Goal: Task Accomplishment & Management: Manage account settings

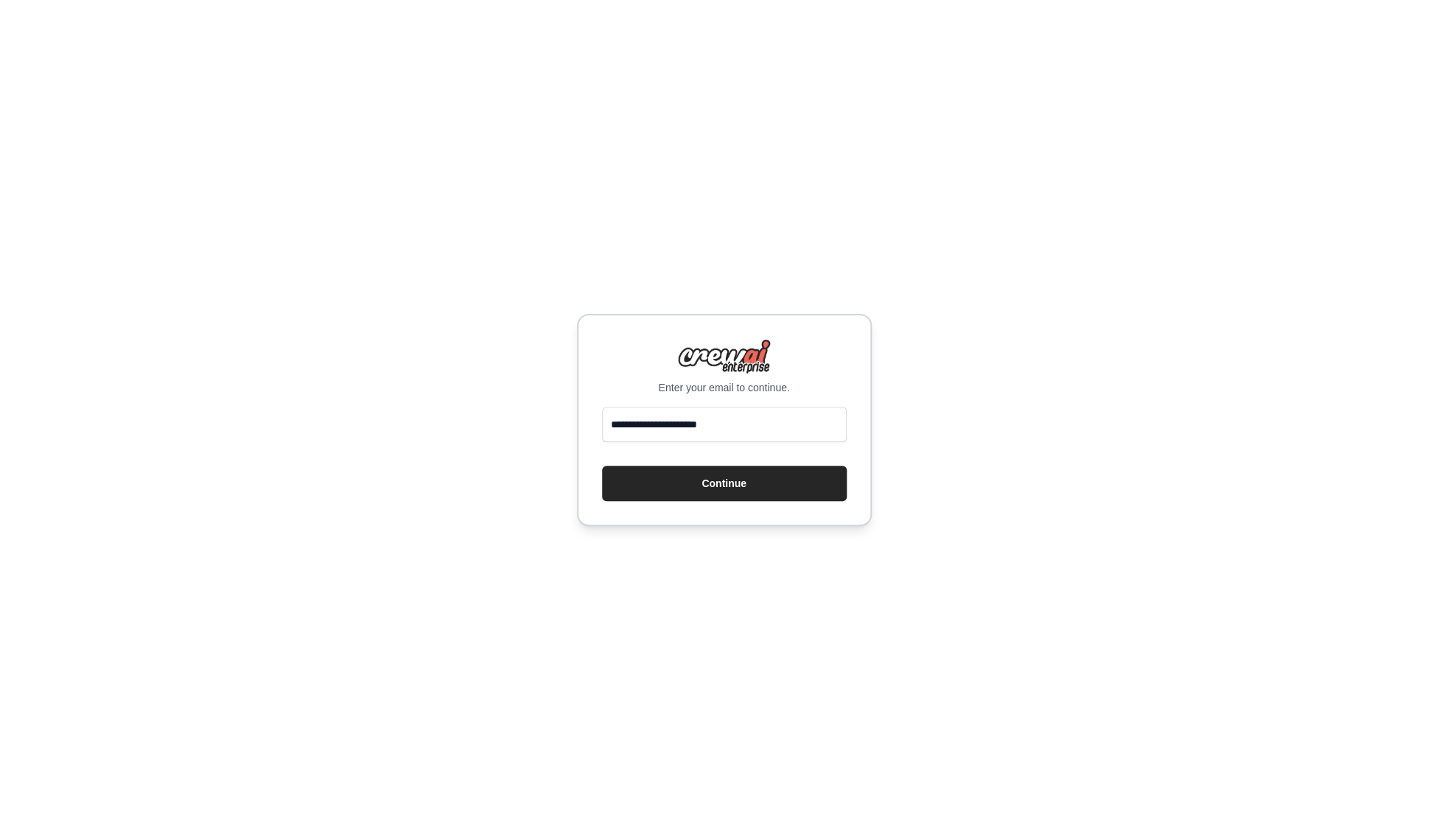
type input "**********"
click at [602, 466] on button "Continue" at bounding box center [724, 483] width 245 height 36
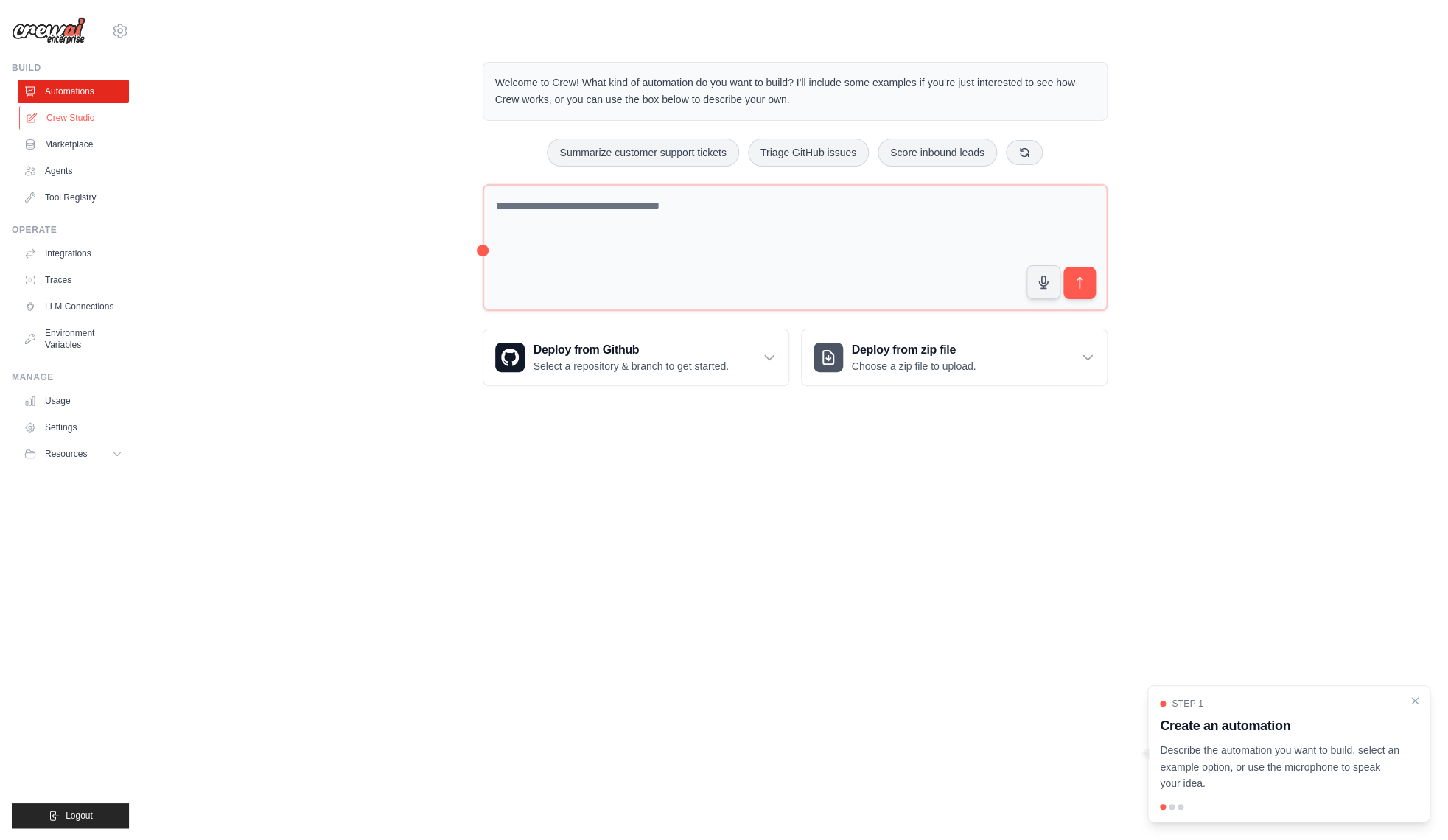
click at [82, 110] on link "Crew Studio" at bounding box center [75, 118] width 111 height 23
click at [1414, 698] on icon "Close walkthrough" at bounding box center [1415, 700] width 13 height 13
click at [61, 42] on img at bounding box center [48, 31] width 74 height 28
click at [117, 29] on icon at bounding box center [120, 31] width 17 height 17
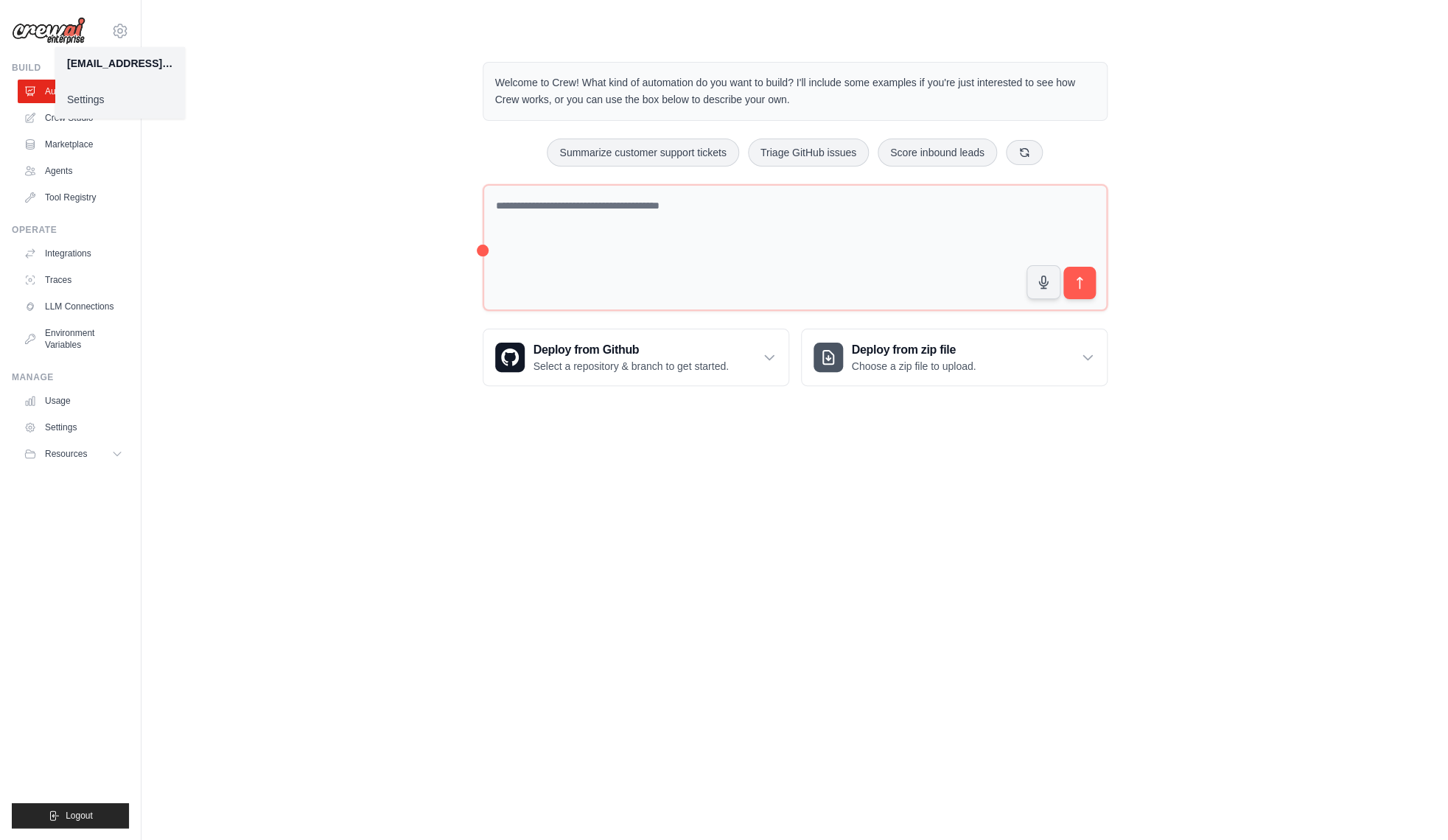
click at [335, 62] on div "Welcome to Crew! What kind of automation do you want to build? I'll include som…" at bounding box center [794, 224] width 1259 height 372
click at [81, 173] on link "Agents" at bounding box center [75, 170] width 111 height 23
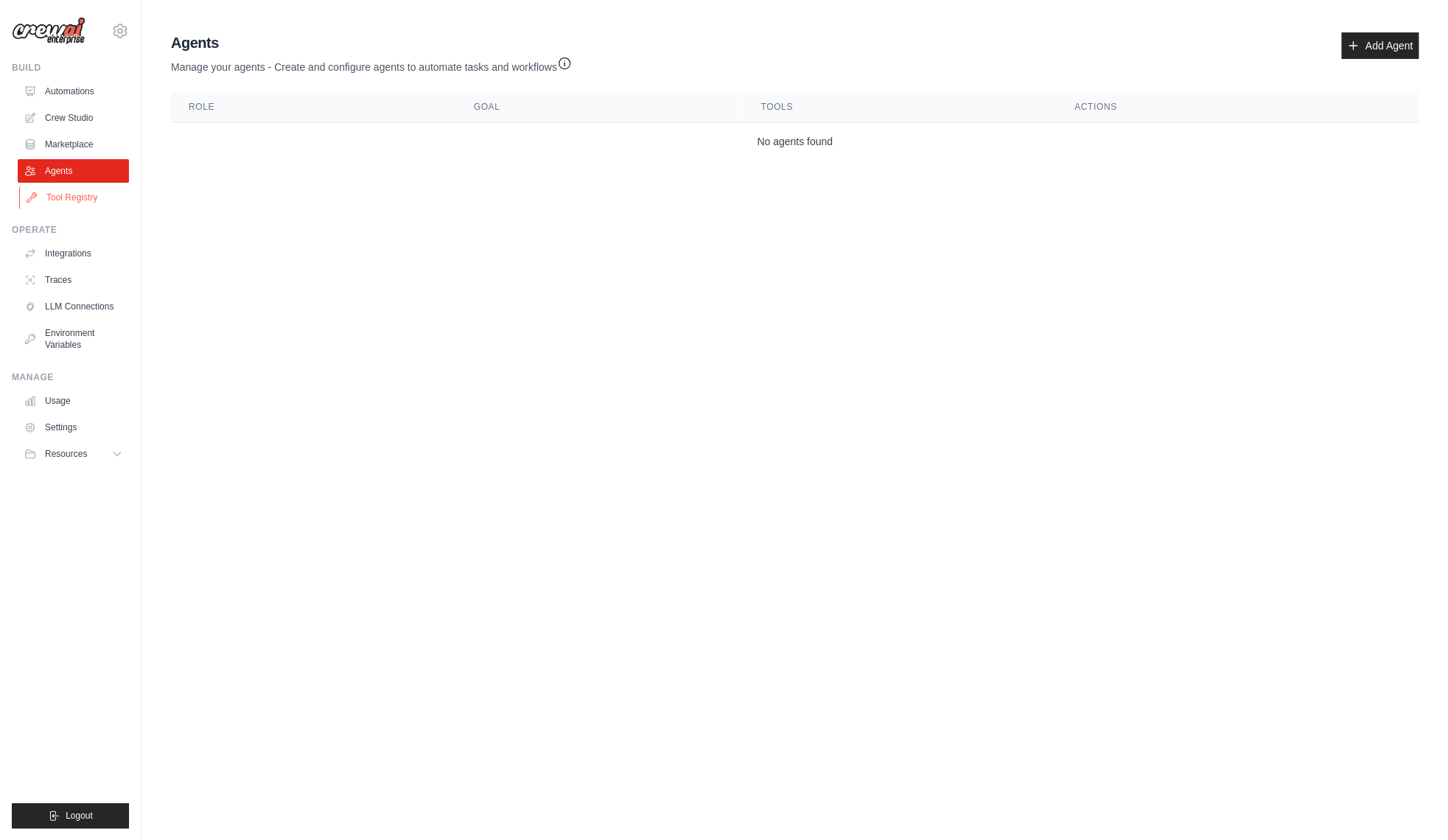
click at [84, 200] on link "Tool Registry" at bounding box center [75, 197] width 111 height 23
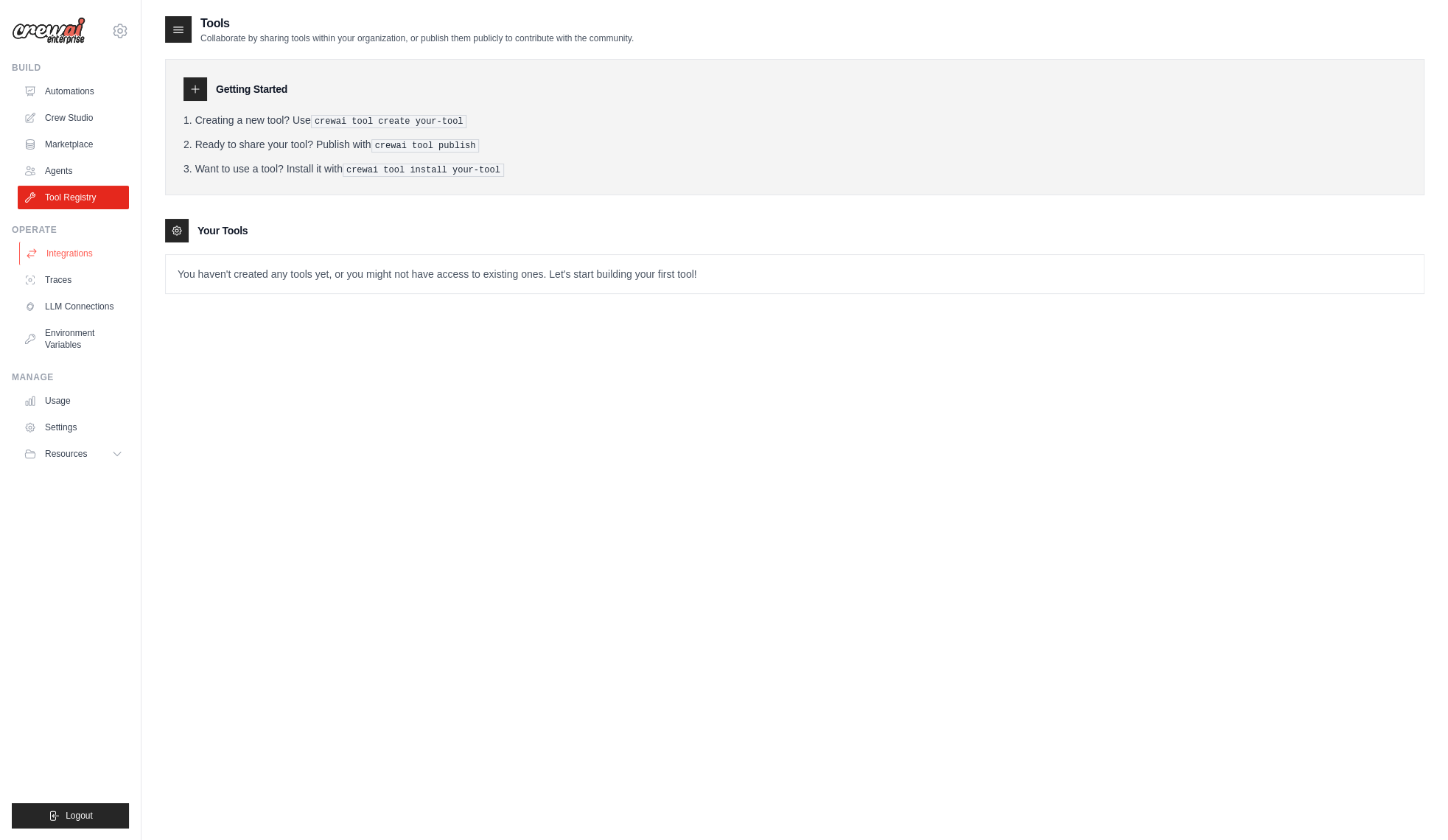
click at [87, 264] on link "Integrations" at bounding box center [75, 254] width 111 height 23
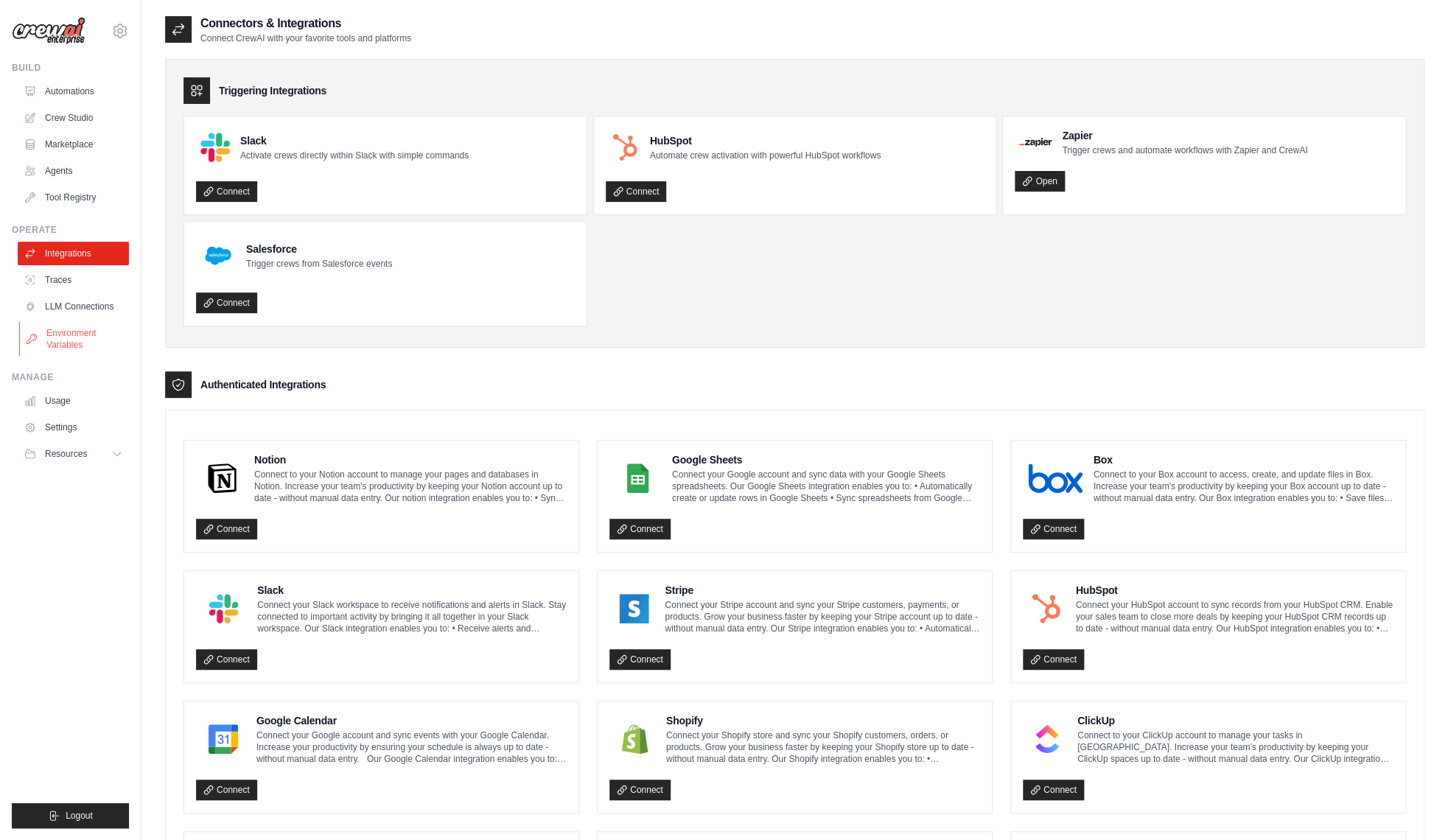
click at [84, 345] on link "Environment Variables" at bounding box center [75, 338] width 111 height 36
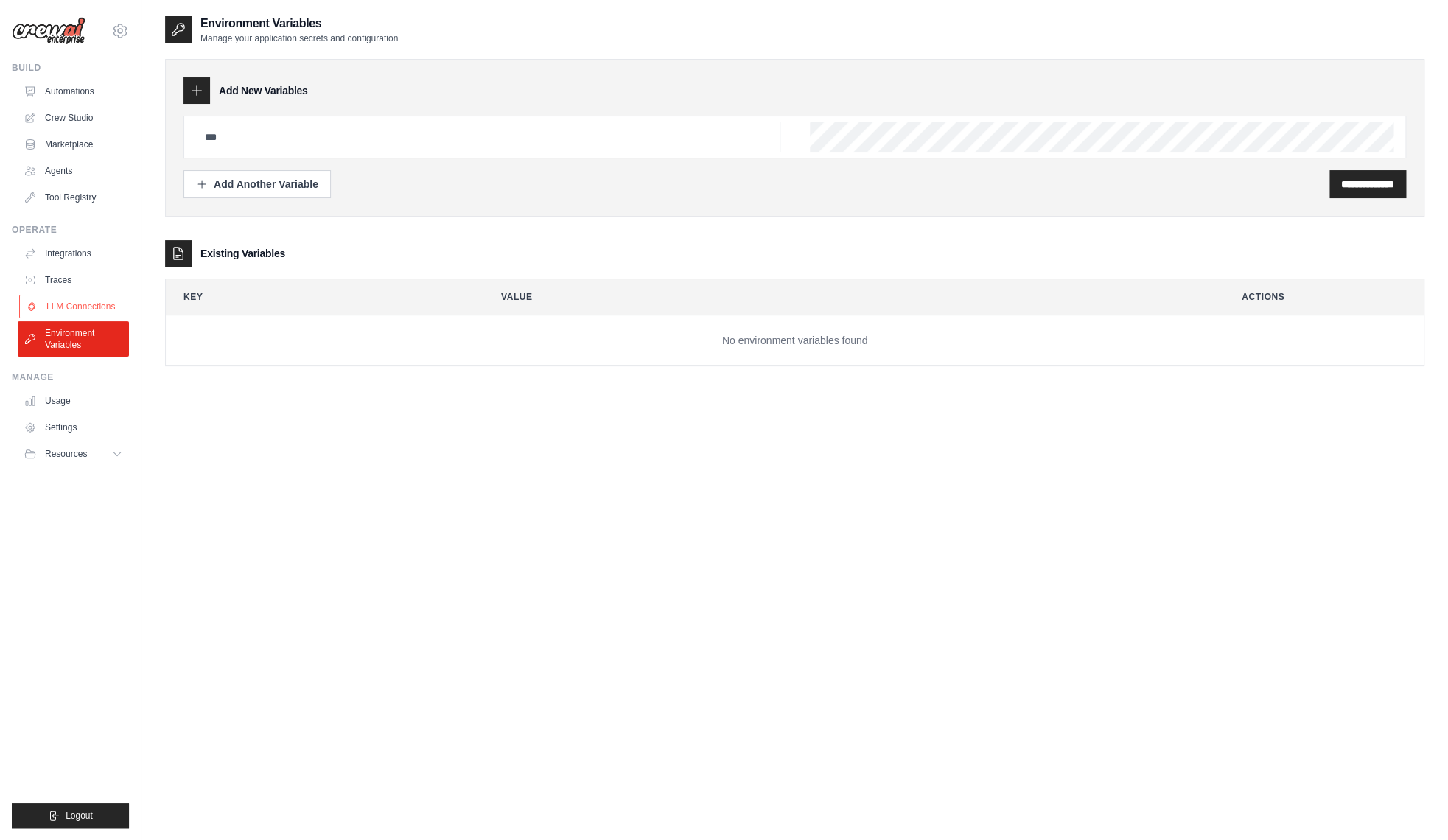
click at [100, 304] on link "LLM Connections" at bounding box center [75, 306] width 111 height 23
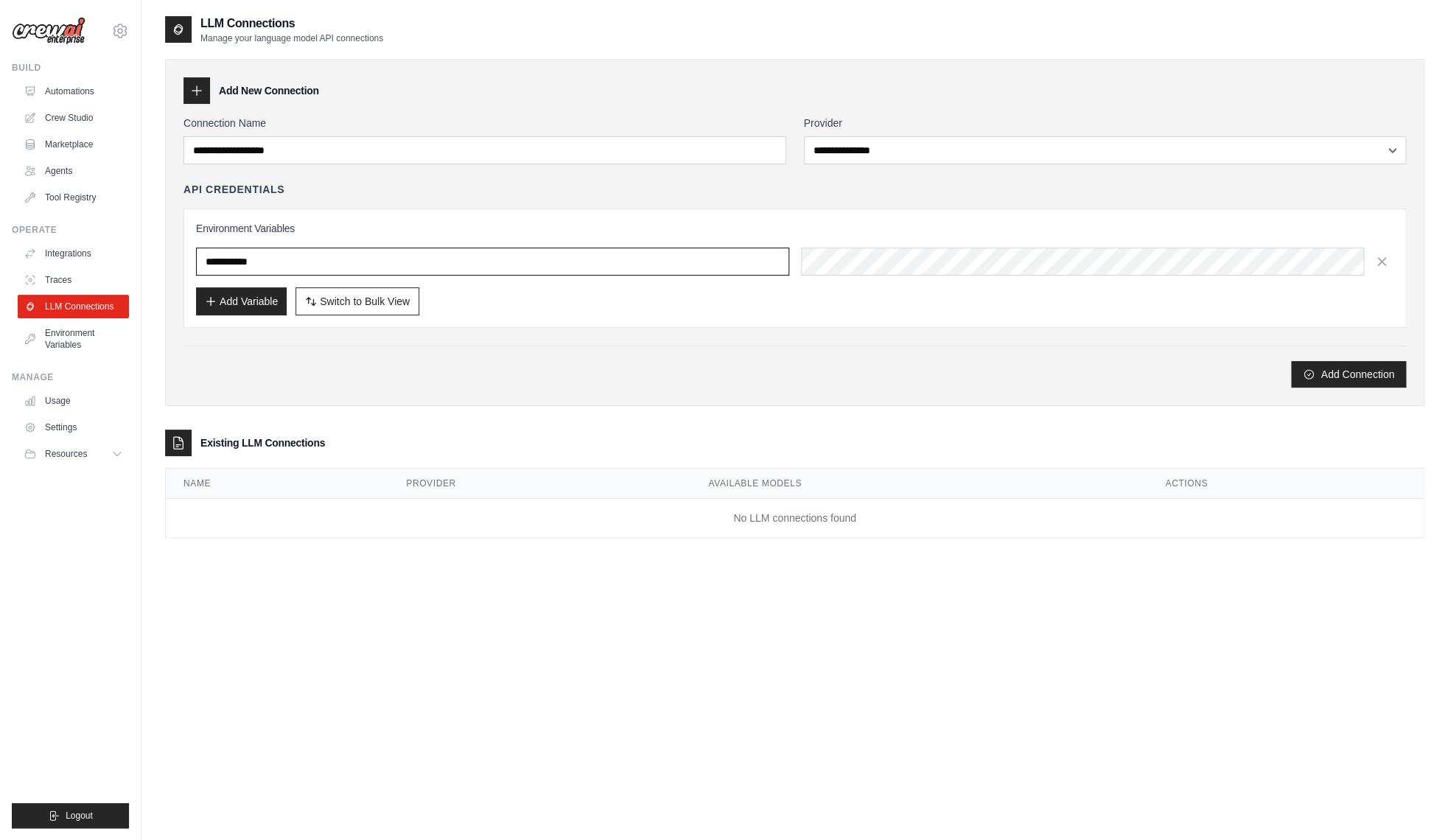
click at [251, 260] on input "text" at bounding box center [492, 262] width 593 height 28
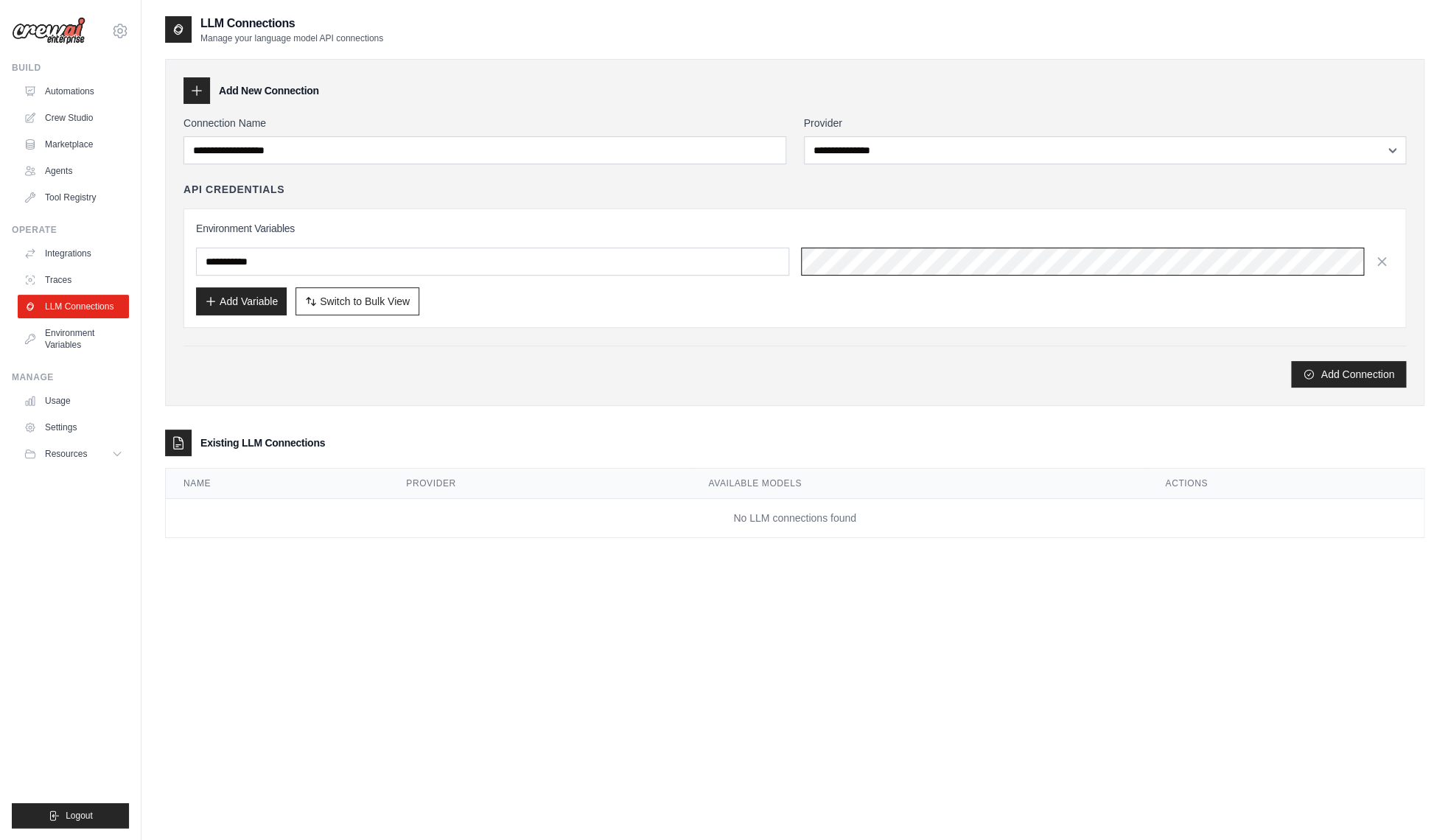
click at [880, 255] on div at bounding box center [1097, 262] width 593 height 28
click at [1084, 370] on div "Add Connection" at bounding box center [795, 374] width 1223 height 27
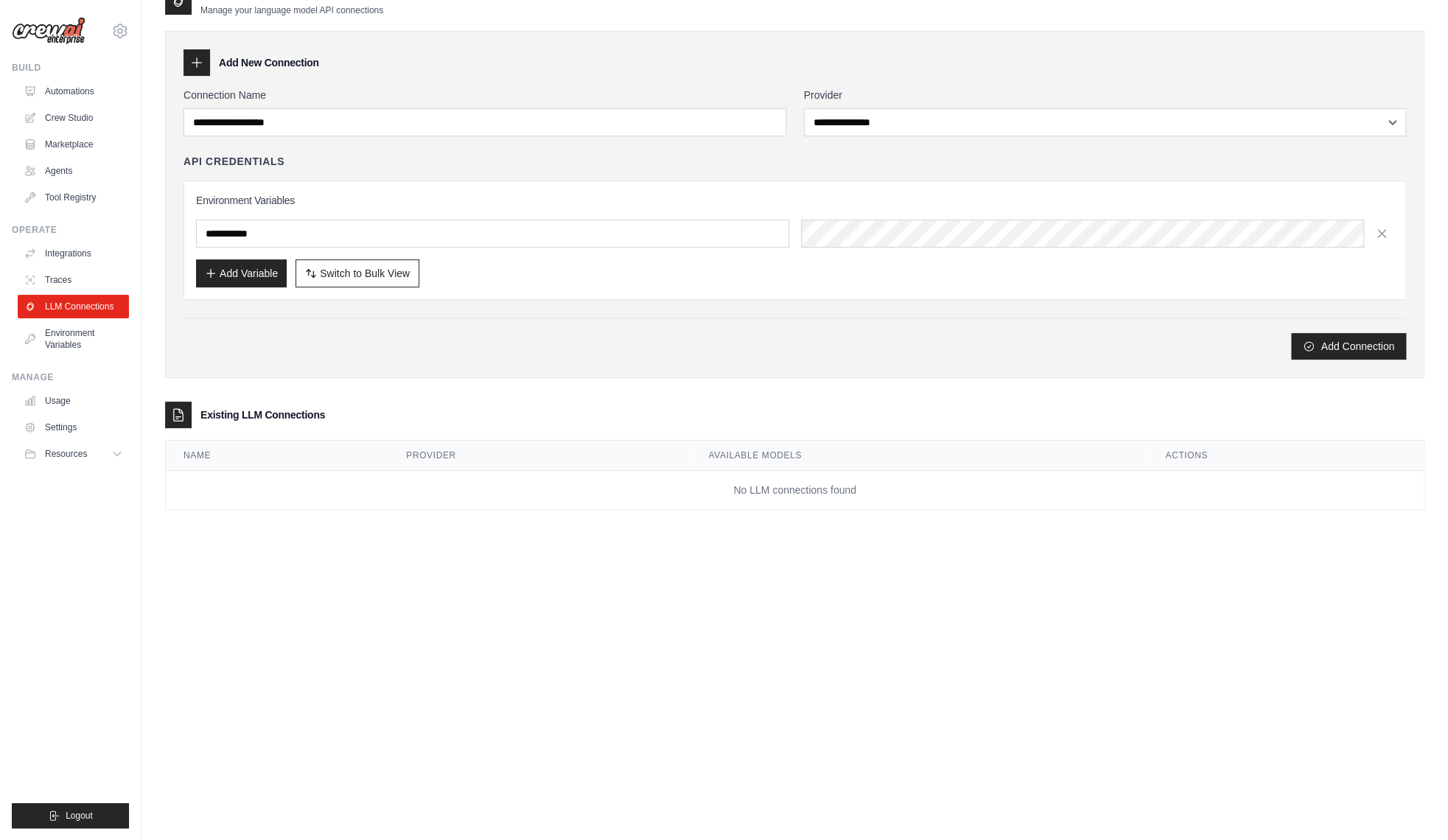
scroll to position [29, 0]
click at [111, 34] on div "[EMAIL_ADDRESS][DOMAIN_NAME] Settings" at bounding box center [70, 23] width 117 height 47
drag, startPoint x: 68, startPoint y: 27, endPoint x: 42, endPoint y: 31, distance: 26.3
click at [68, 27] on img at bounding box center [48, 31] width 74 height 28
